Goal: Contribute content: Add original content to the website for others to see

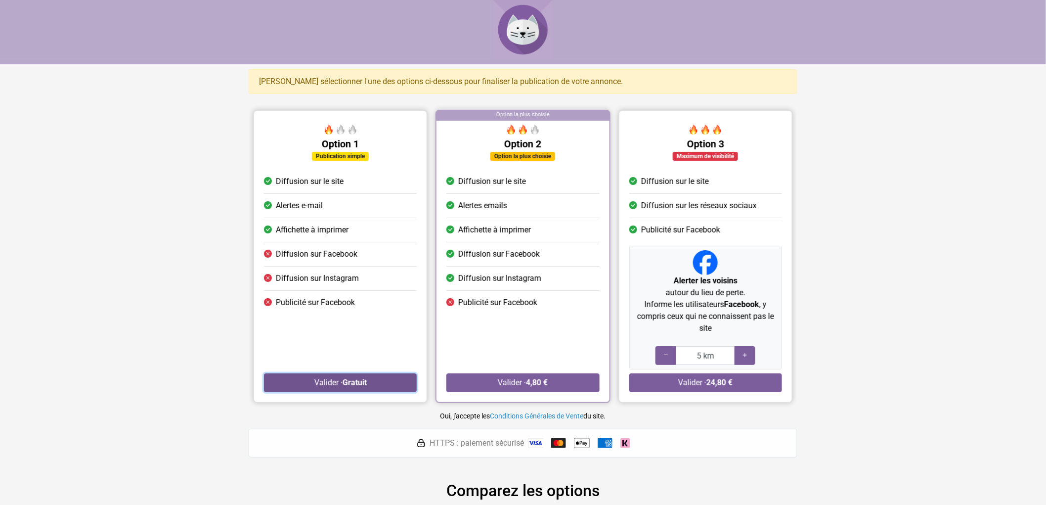
click at [355, 381] on strong "Gratuit" at bounding box center [355, 382] width 24 height 9
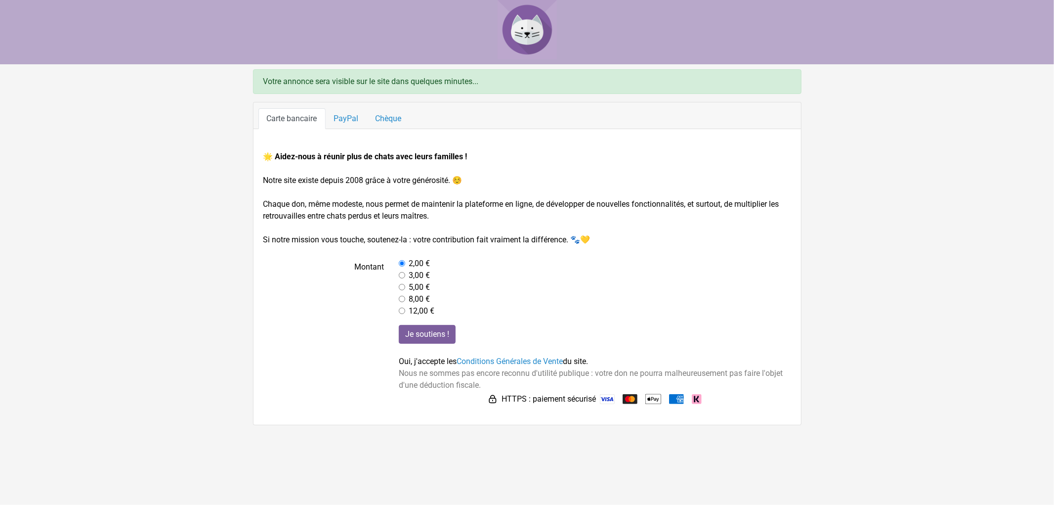
click at [406, 425] on html "Votre annonce sera visible sur le site dans quelques minutes... Carte bancaire …" at bounding box center [527, 212] width 1054 height 425
